Goal: Information Seeking & Learning: Check status

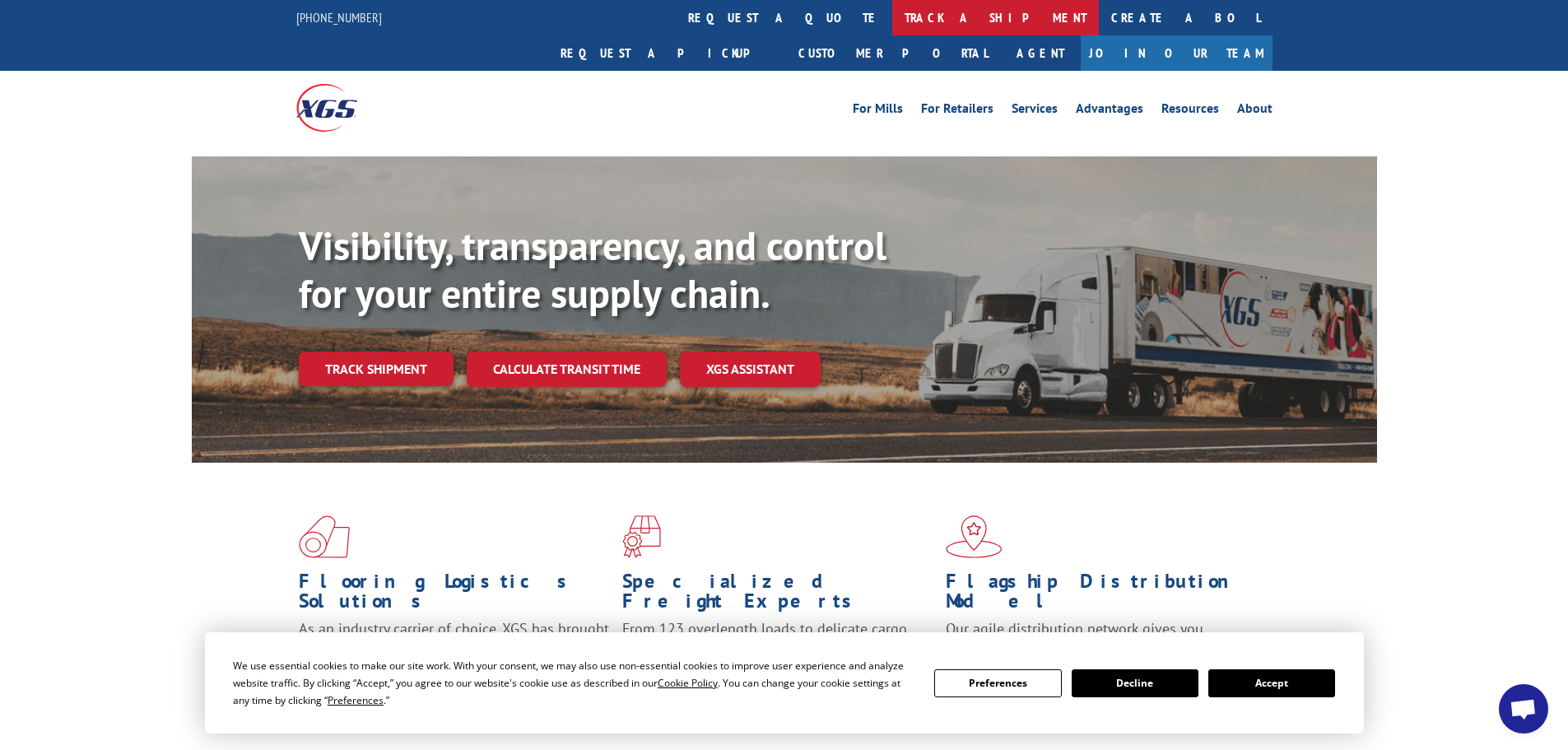
click at [892, 14] on link "track a shipment" at bounding box center [995, 18] width 206 height 36
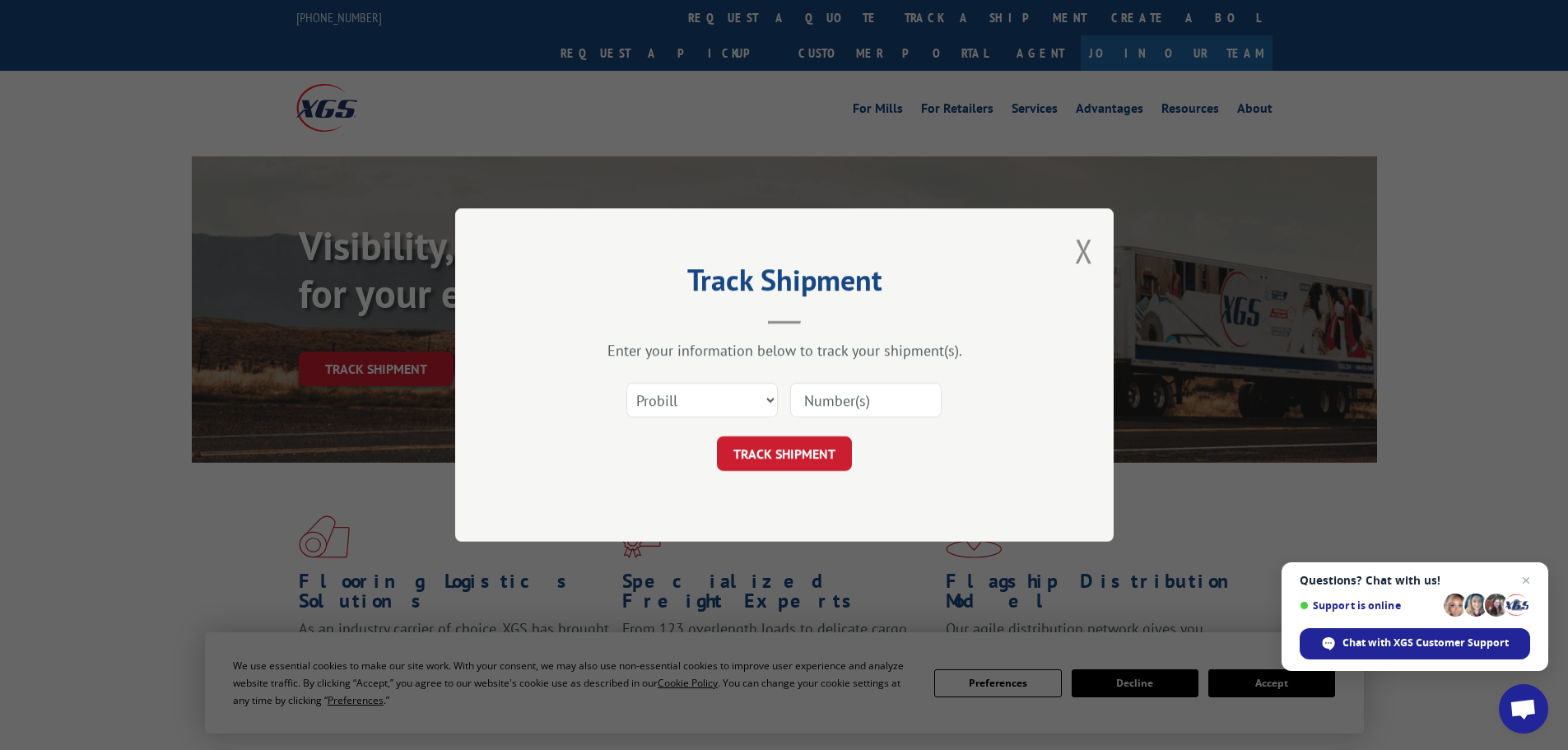
click at [834, 397] on input at bounding box center [866, 400] width 152 height 35
type input "5529646"
click at [788, 462] on button "TRACK SHIPMENT" at bounding box center [784, 453] width 135 height 35
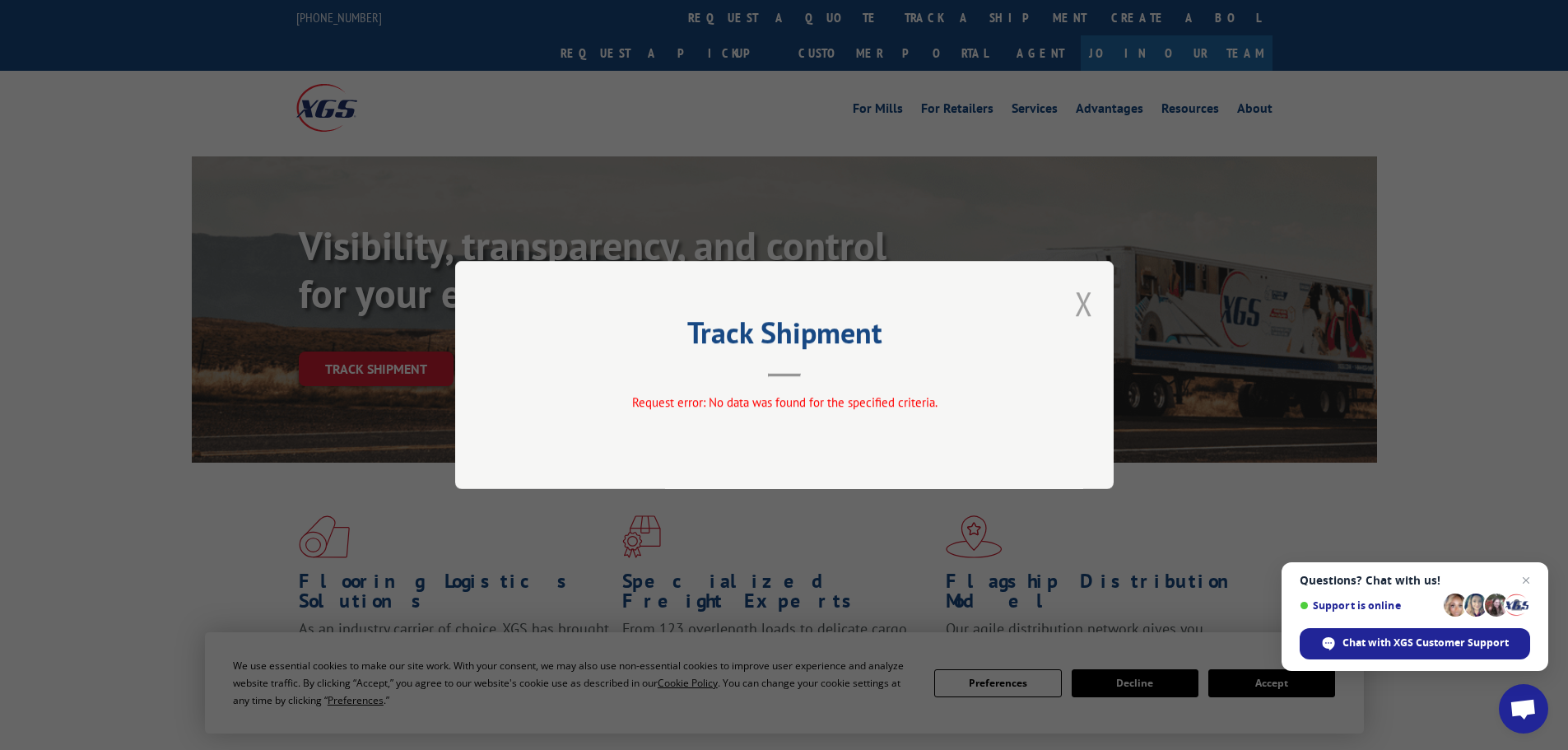
click at [1075, 307] on button "Close modal" at bounding box center [1084, 303] width 18 height 44
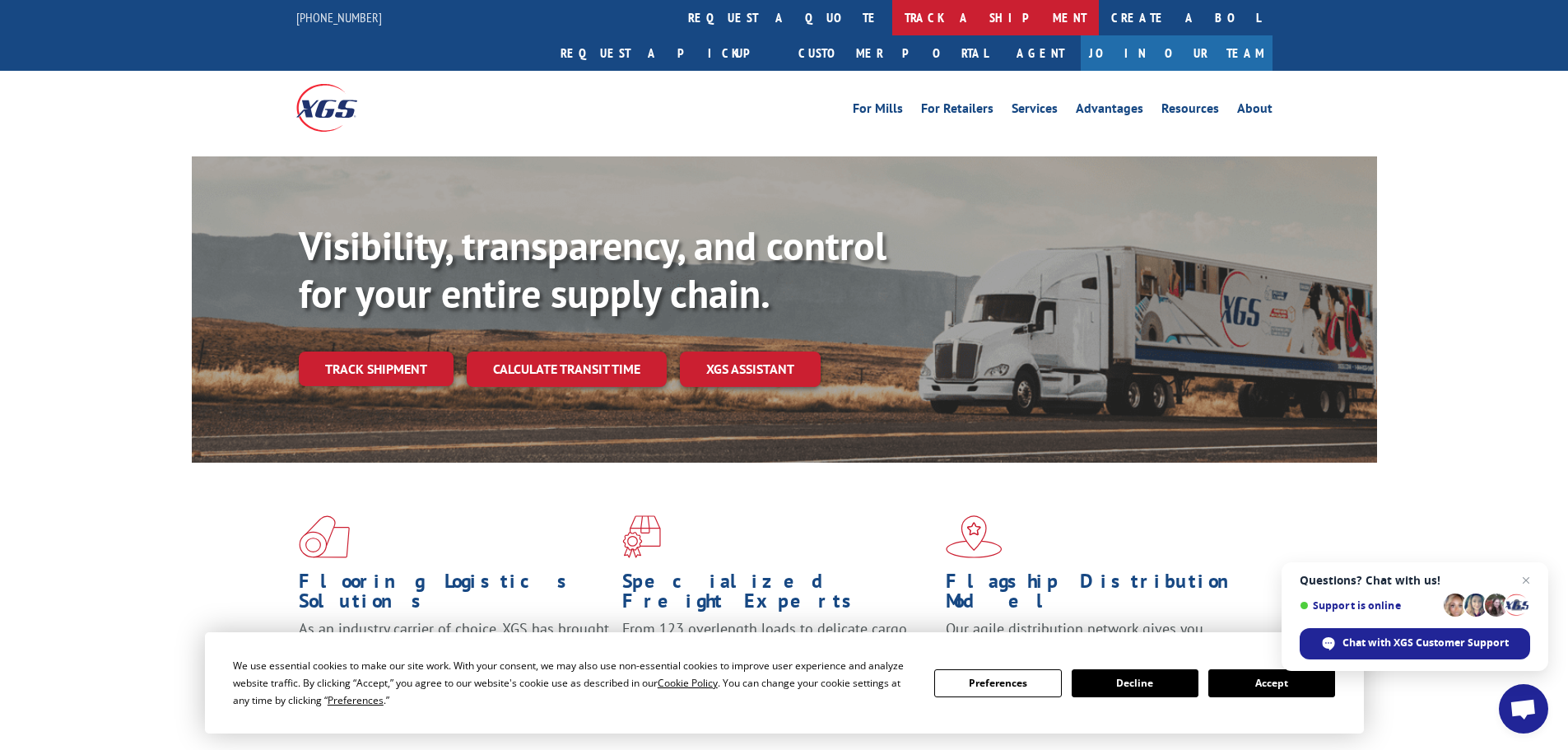
click at [892, 32] on link "track a shipment" at bounding box center [995, 18] width 206 height 36
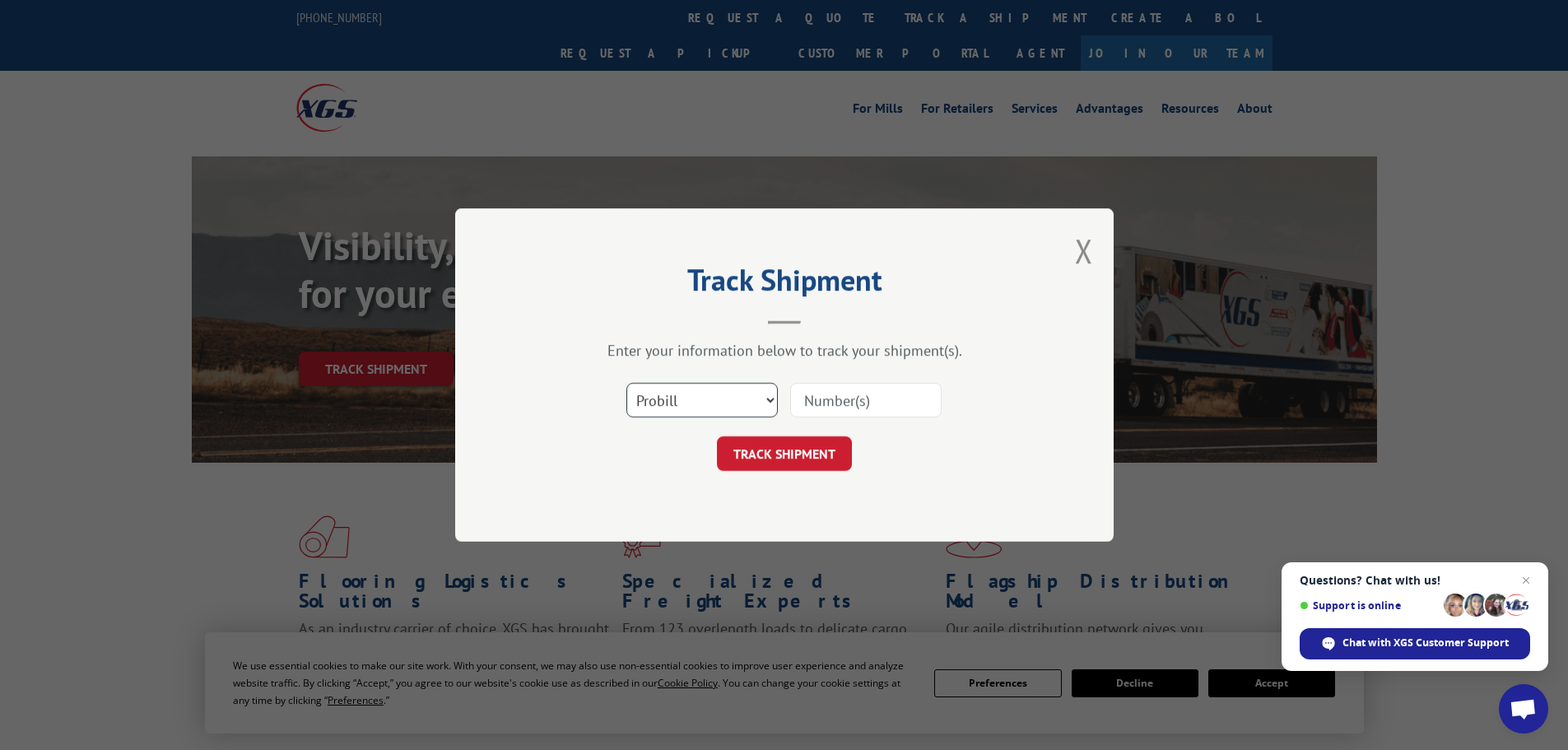
click at [688, 404] on select "Select category... Probill BOL PO" at bounding box center [702, 400] width 152 height 35
select select "bol"
click at [626, 383] on select "Select category... Probill BOL PO" at bounding box center [702, 400] width 152 height 35
click at [872, 398] on input at bounding box center [866, 400] width 152 height 35
type input "913466"
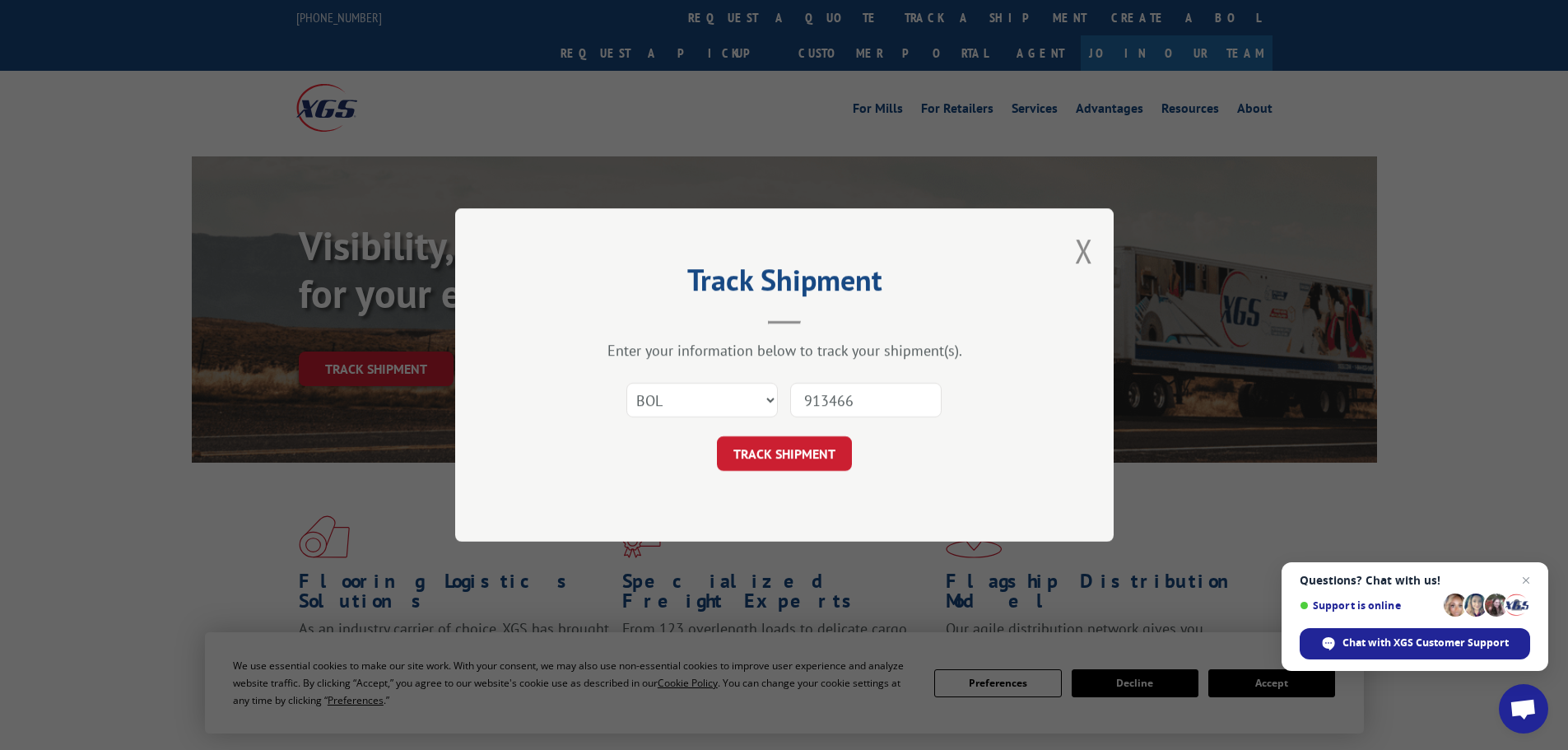
click button "TRACK SHIPMENT" at bounding box center [784, 453] width 135 height 35
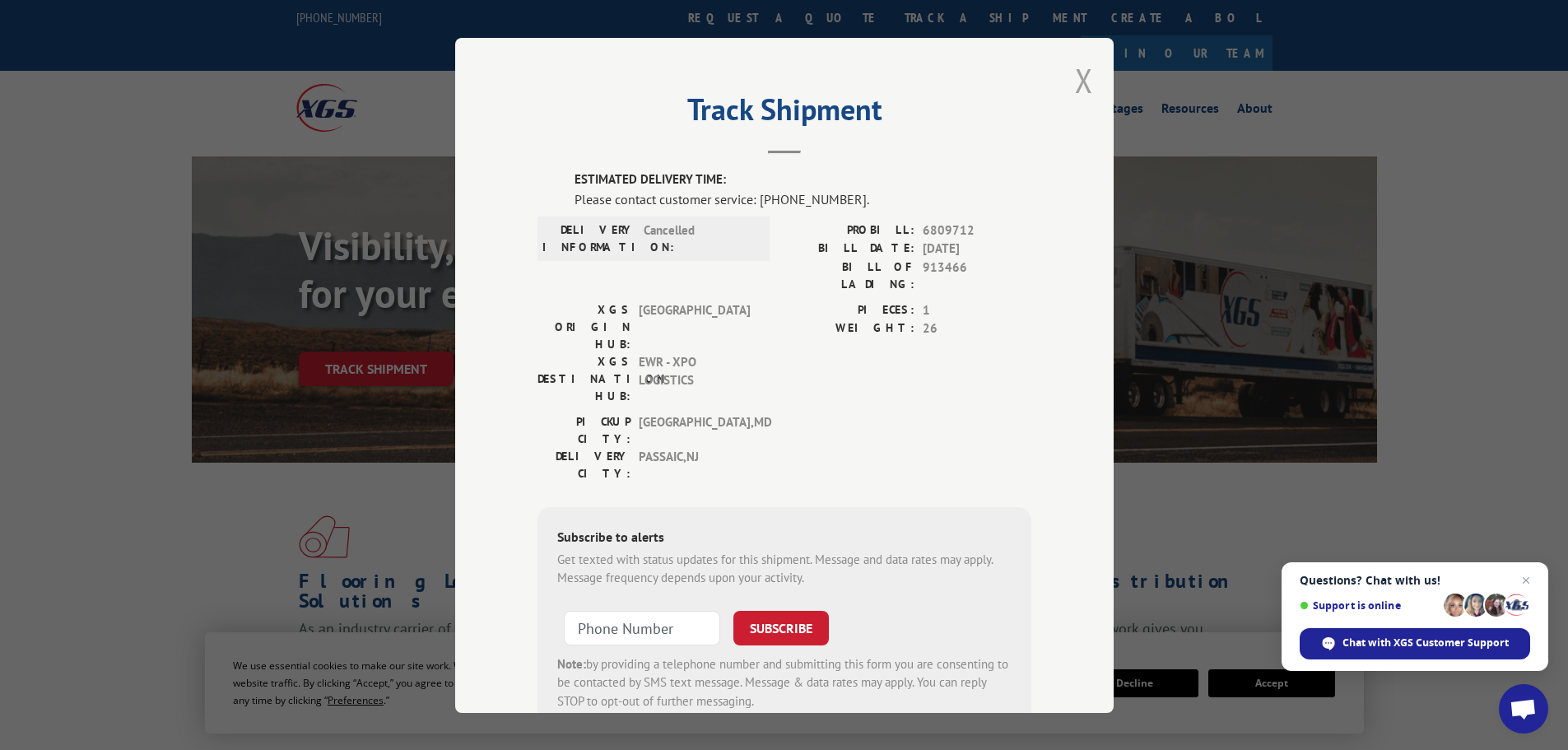
click at [1075, 79] on button "Close modal" at bounding box center [1084, 79] width 18 height 44
